Goal: Download file/media

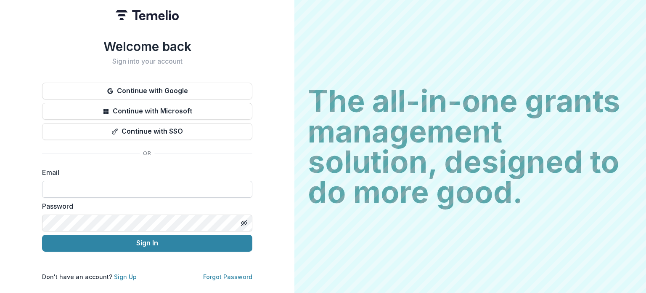
click at [94, 187] on input at bounding box center [147, 189] width 210 height 17
type input "**********"
click at [42, 234] on button "Sign In" at bounding box center [147, 242] width 210 height 17
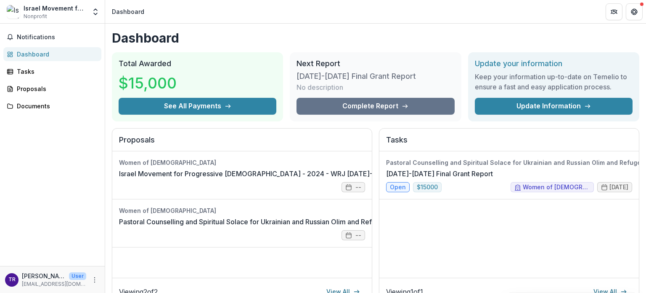
click at [231, 48] on div "Dashboard Total Awarded $15,000 See All Payments Next Report [DATE]-[DATE] Fina…" at bounding box center [375, 279] width 541 height 511
click at [96, 12] on icon "Open entity switcher" at bounding box center [95, 12] width 8 height 8
click at [175, 28] on div "Dashboard Total Awarded $15,000 See All Payments Next Report [DATE]-[DATE] Fina…" at bounding box center [375, 279] width 541 height 511
click at [38, 71] on div "Tasks" at bounding box center [56, 71] width 78 height 9
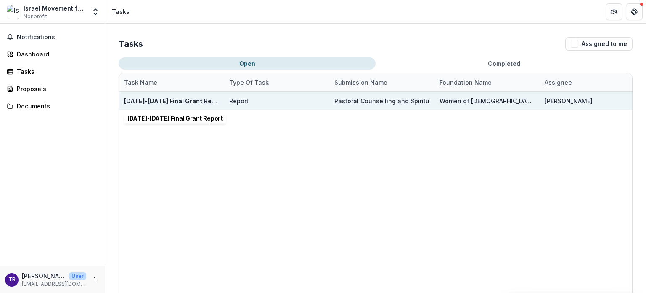
click at [185, 101] on u "[DATE]-[DATE] Final Grant Report" at bounding box center [174, 100] width 100 height 7
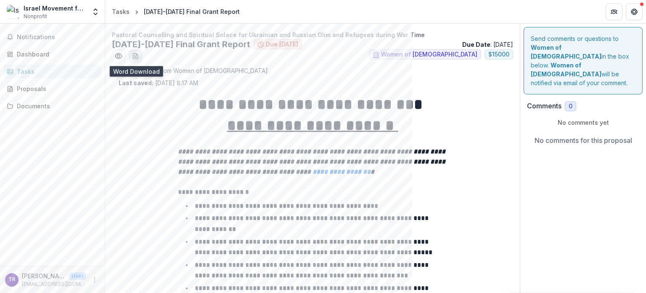
click at [136, 58] on icon "download-word-button" at bounding box center [135, 56] width 7 height 7
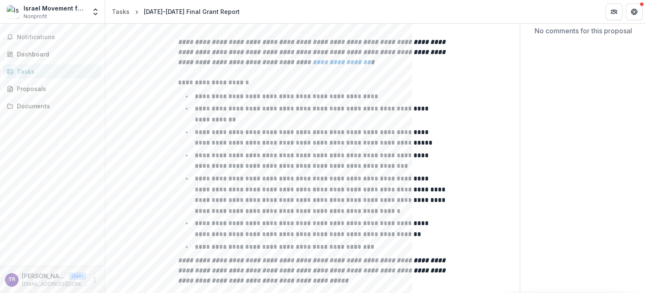
scroll to position [32, 0]
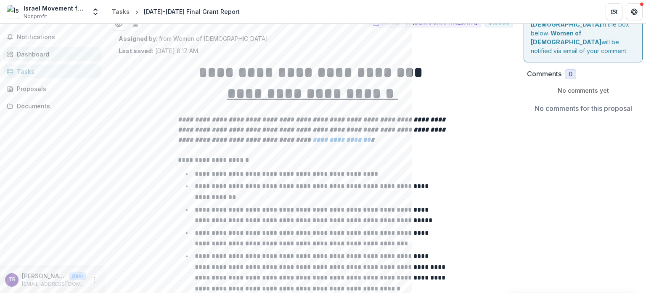
click at [39, 59] on link "Dashboard" at bounding box center [52, 54] width 98 height 14
